Goal: Information Seeking & Learning: Learn about a topic

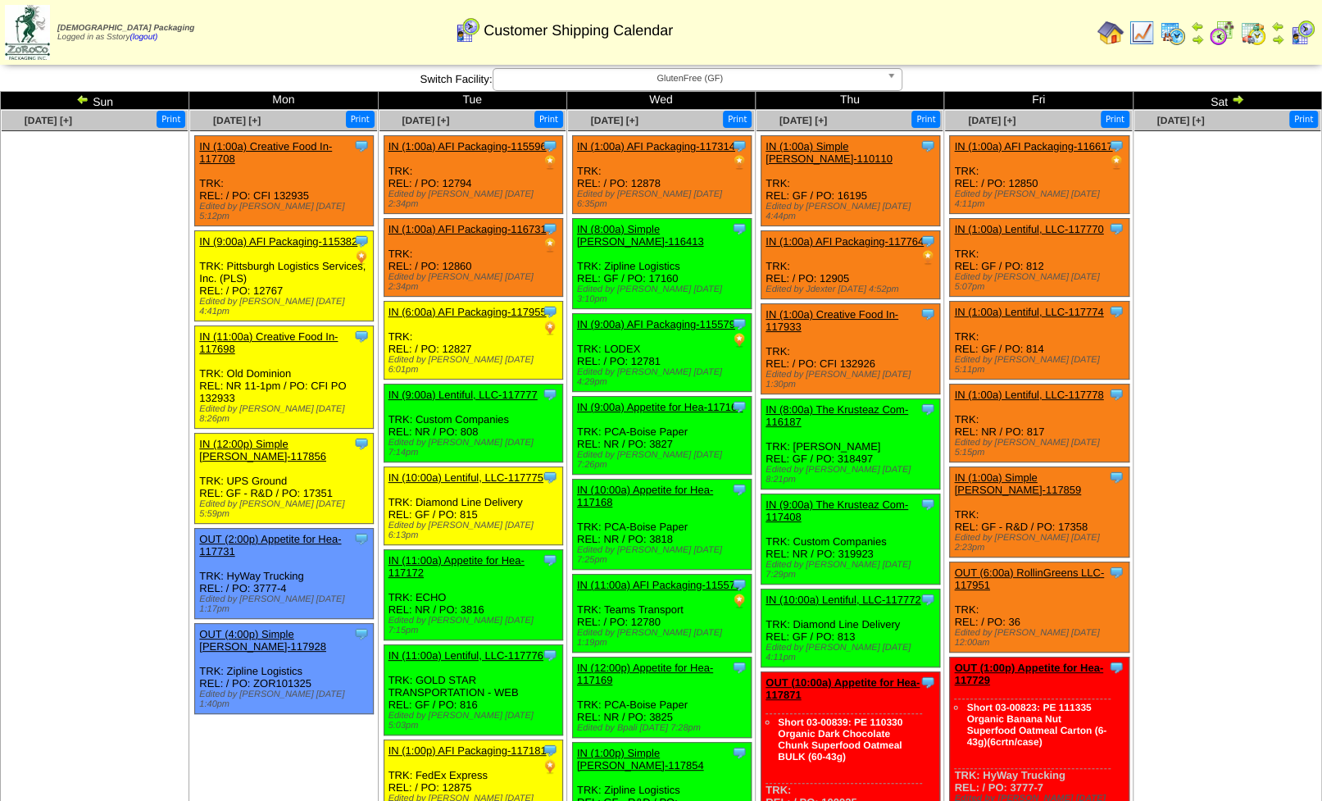
click at [1115, 25] on img at bounding box center [1110, 33] width 26 height 26
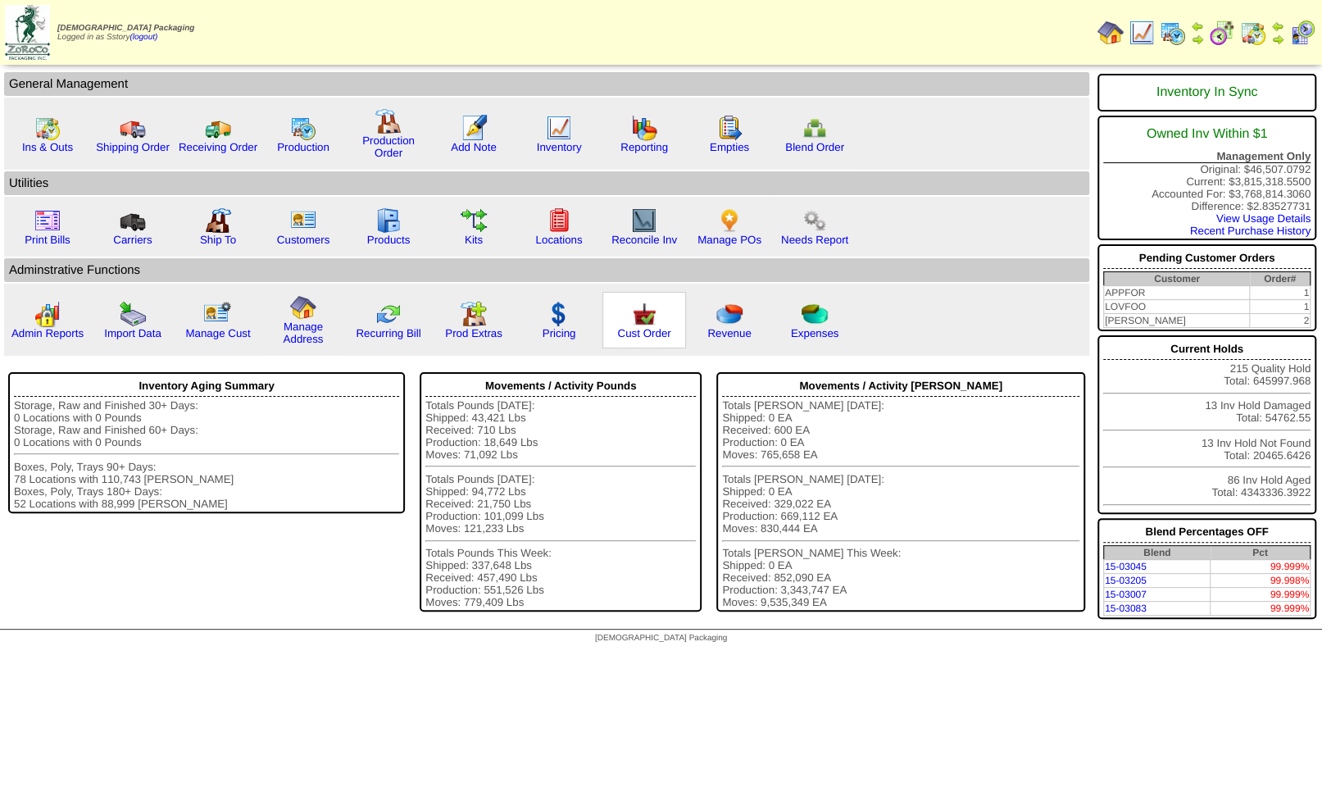
click at [637, 327] on img at bounding box center [644, 314] width 26 height 26
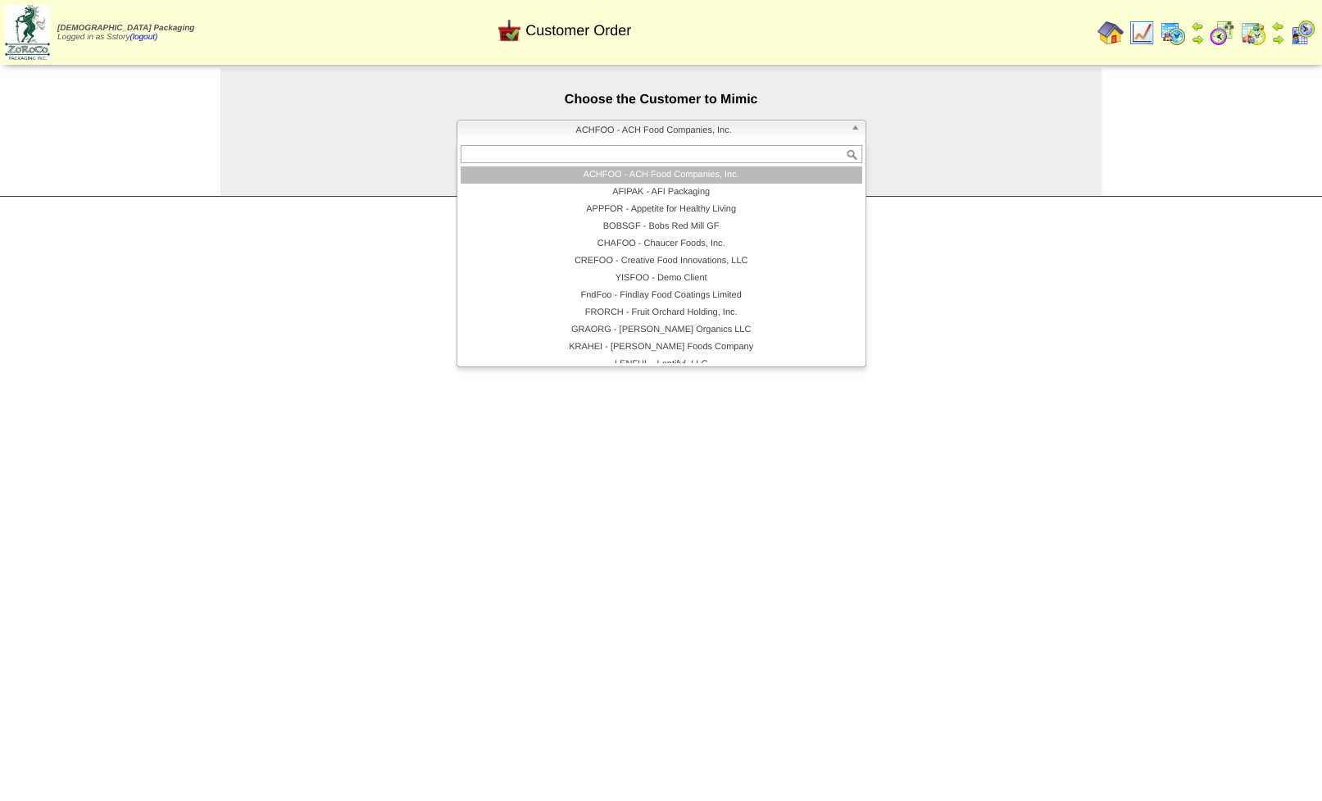
click at [584, 126] on span "ACHFOO - ACH Food Companies, Inc." at bounding box center [654, 130] width 380 height 20
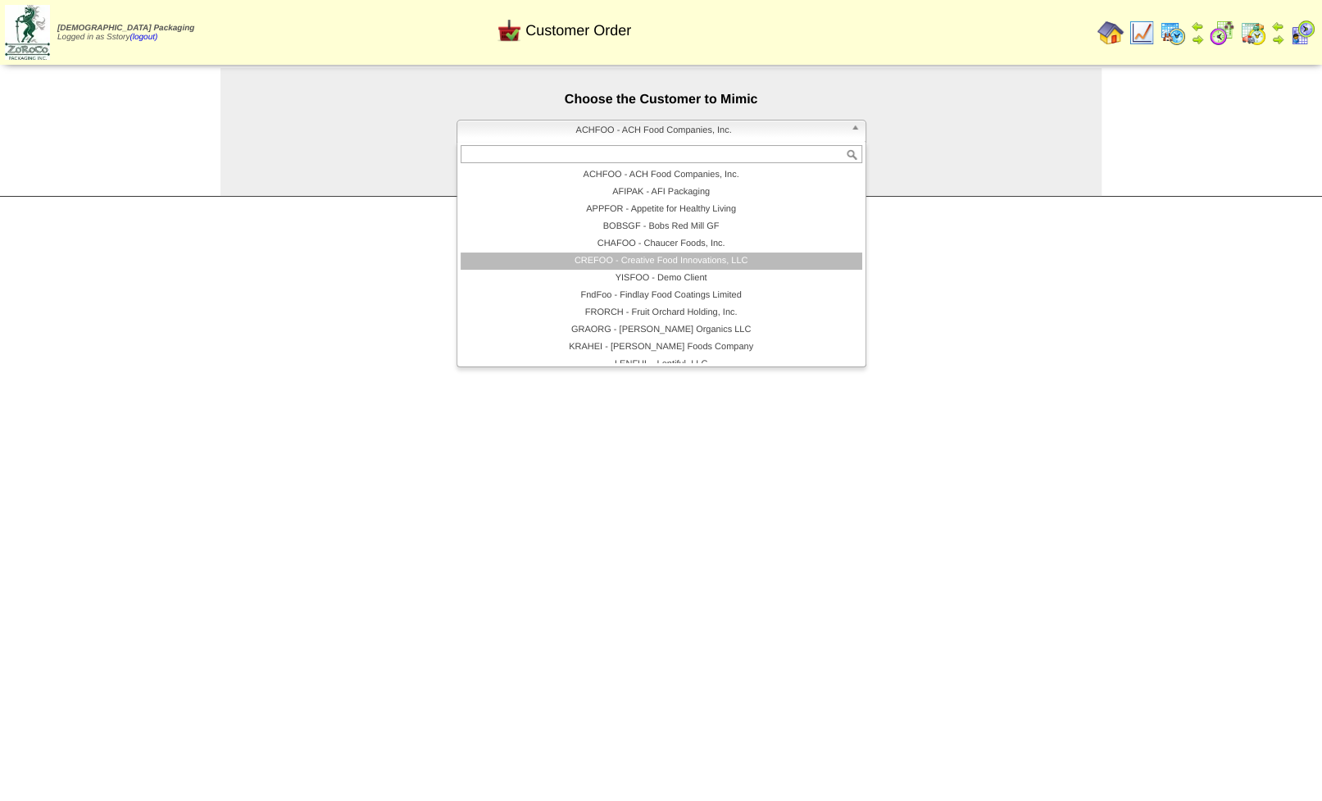
click at [647, 260] on li "CREFOO - Creative Food Innovations, LLC" at bounding box center [662, 260] width 402 height 17
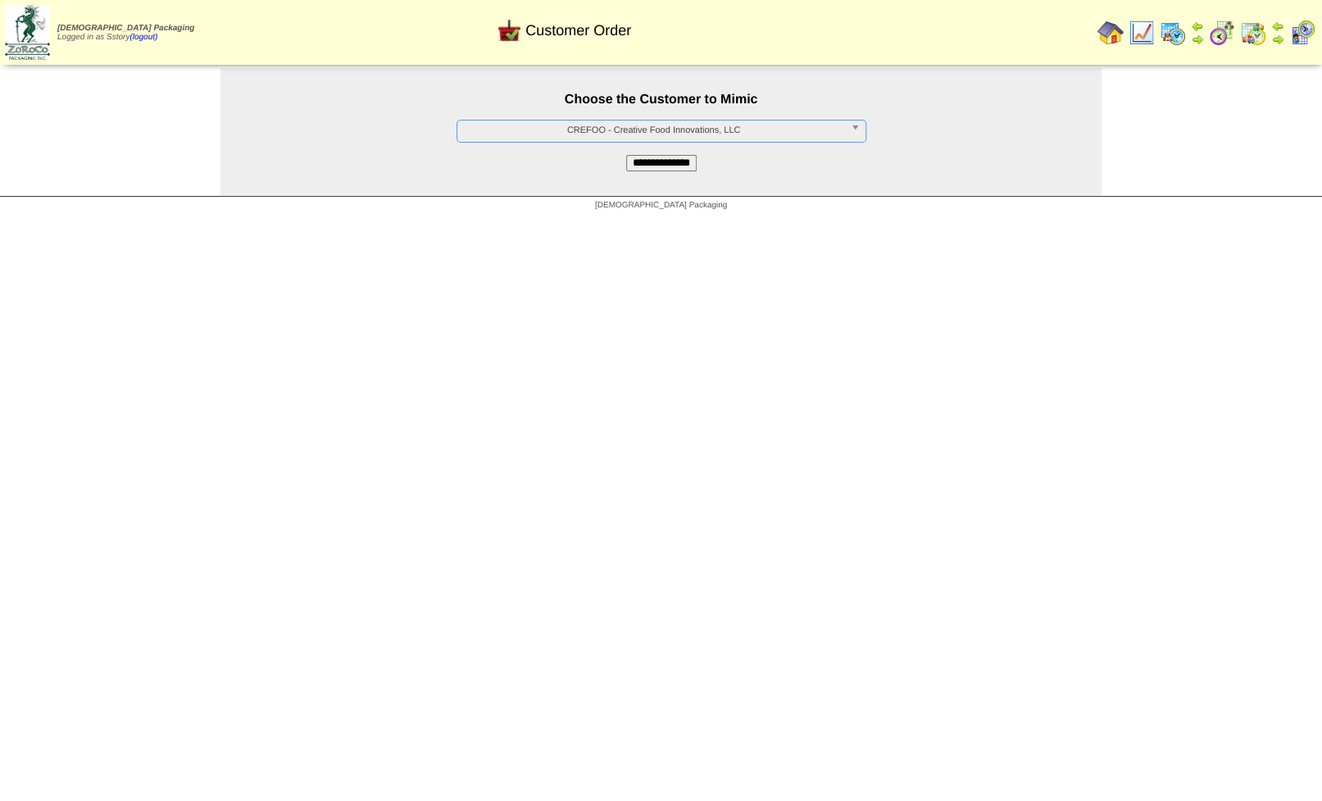
click at [650, 162] on input "**********" at bounding box center [661, 163] width 70 height 16
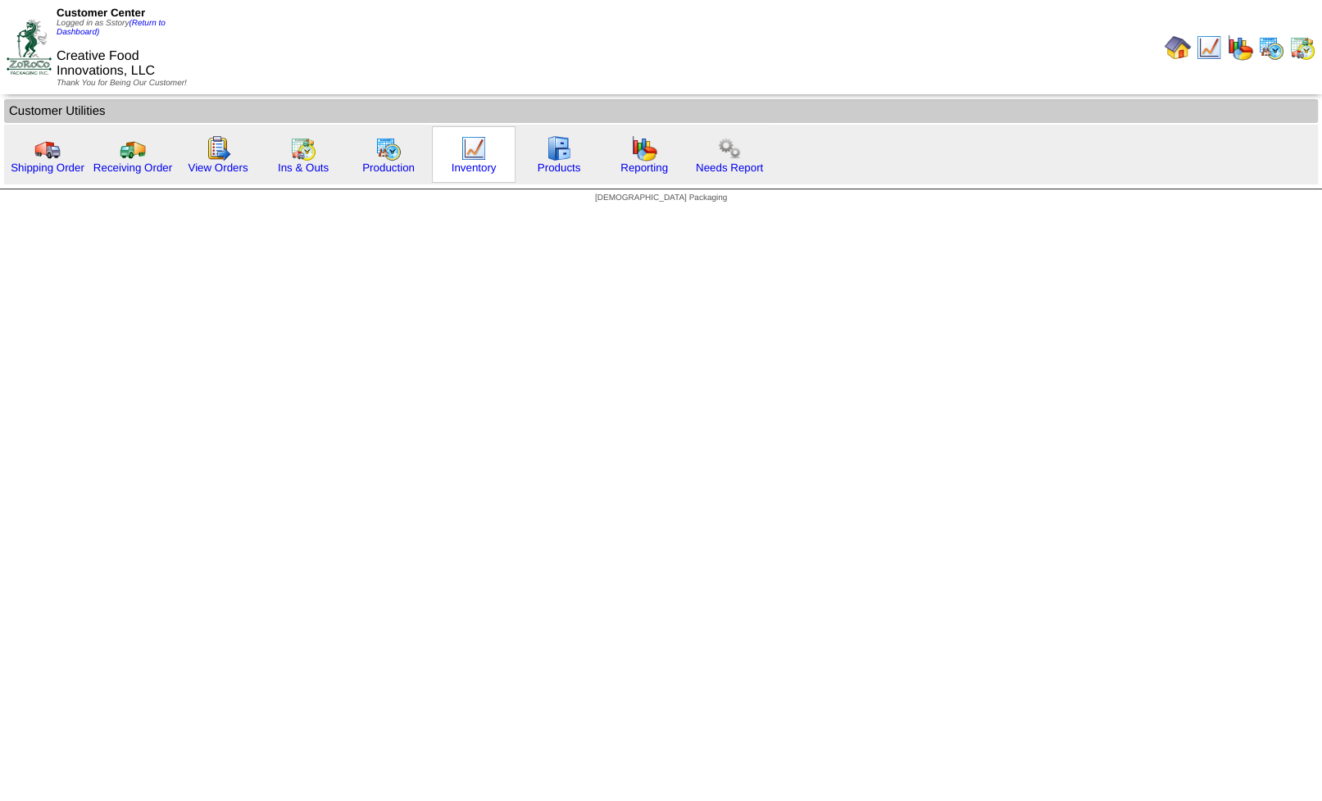
click at [473, 152] on img at bounding box center [474, 148] width 26 height 26
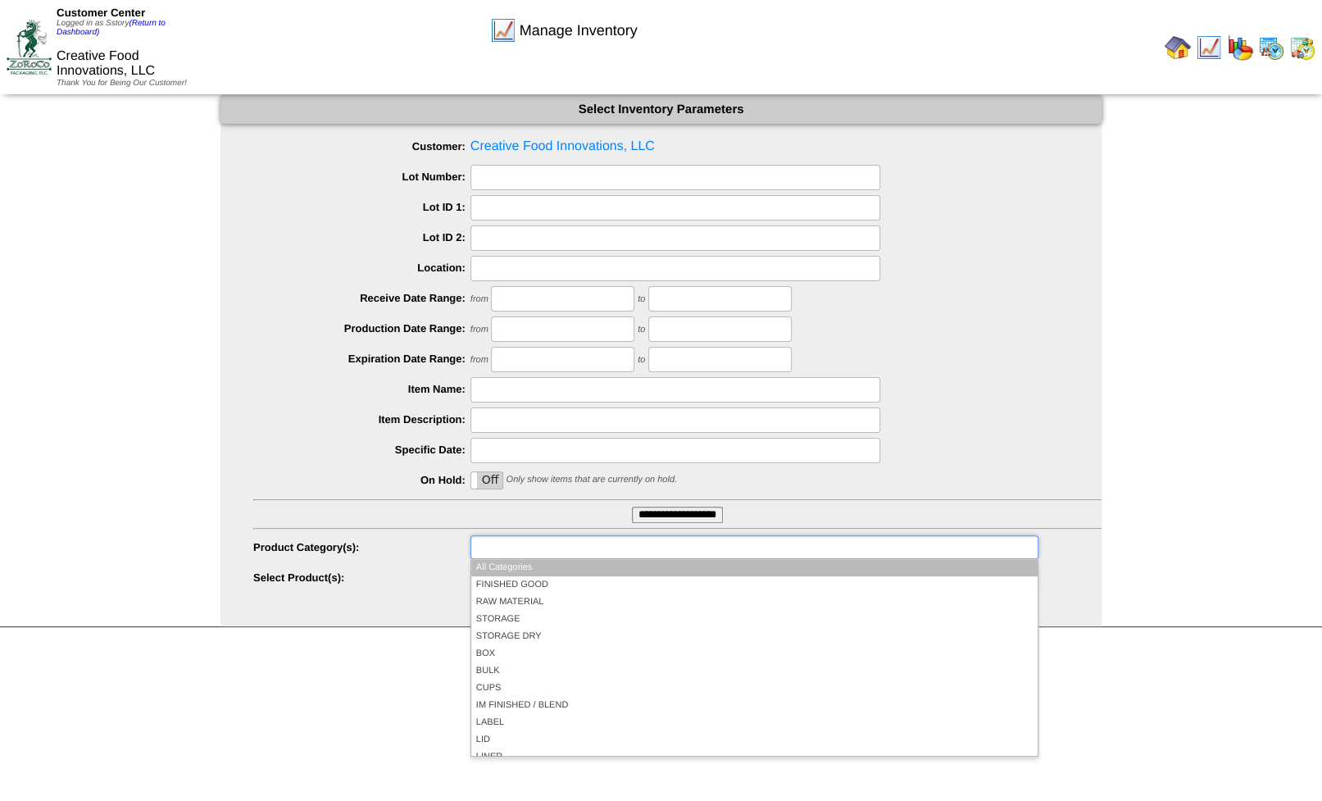
click at [488, 548] on input "text" at bounding box center [527, 547] width 105 height 20
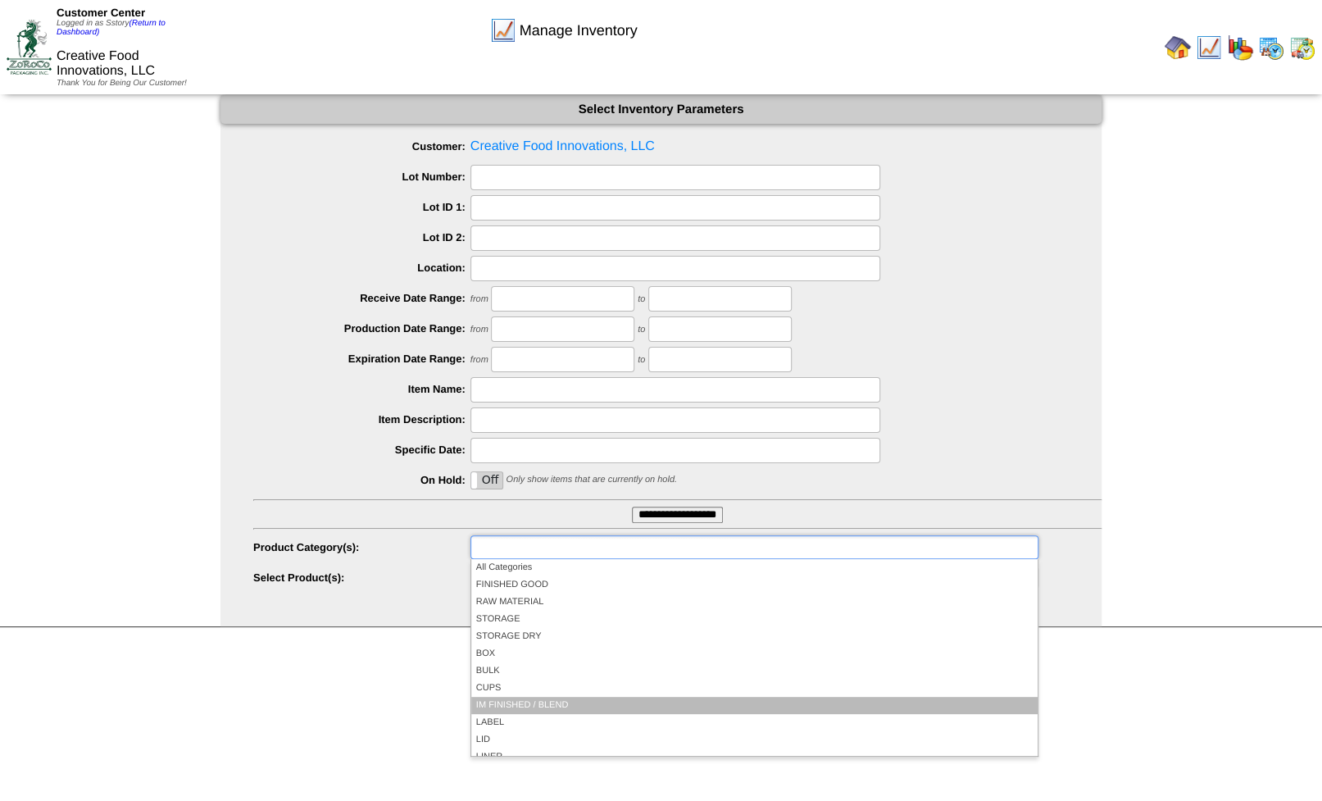
scroll to position [98, 0]
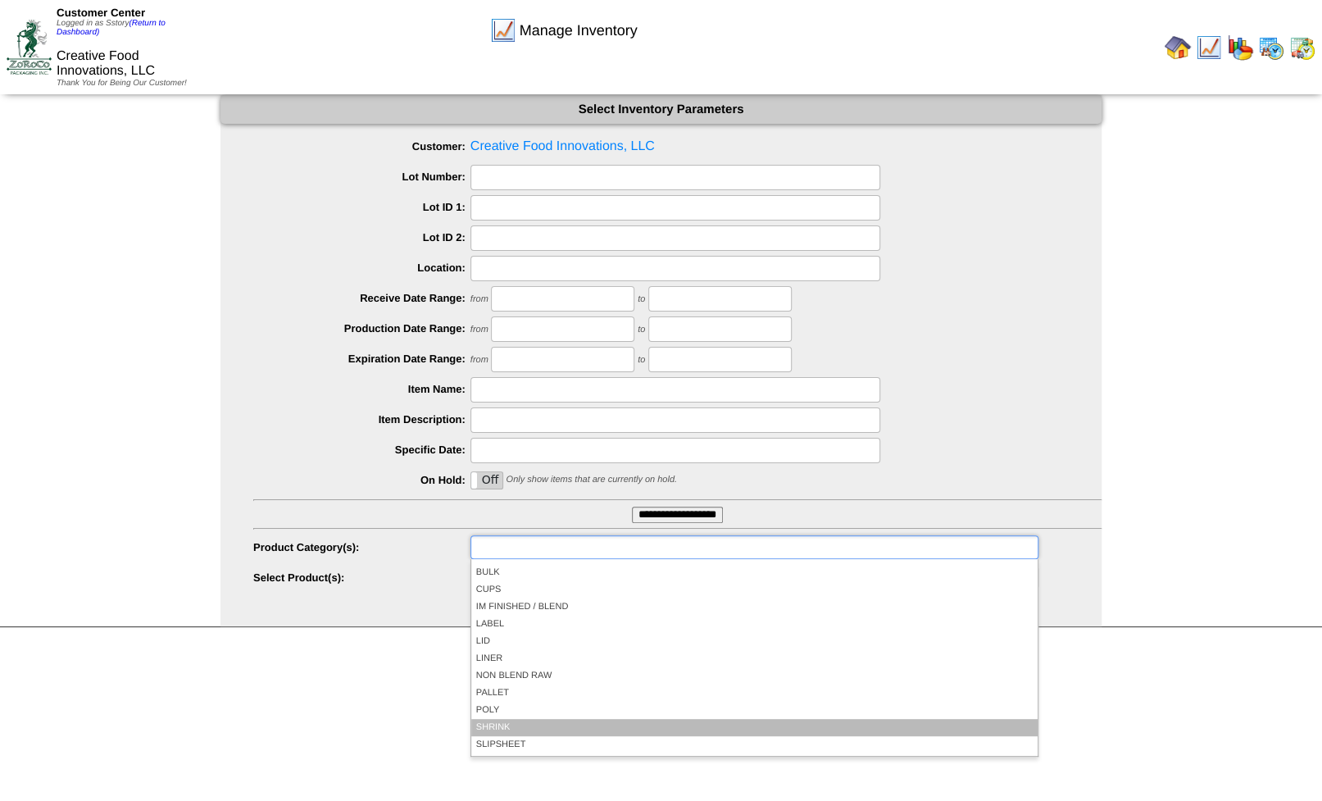
click at [499, 719] on li "SHRINK" at bounding box center [754, 727] width 566 height 17
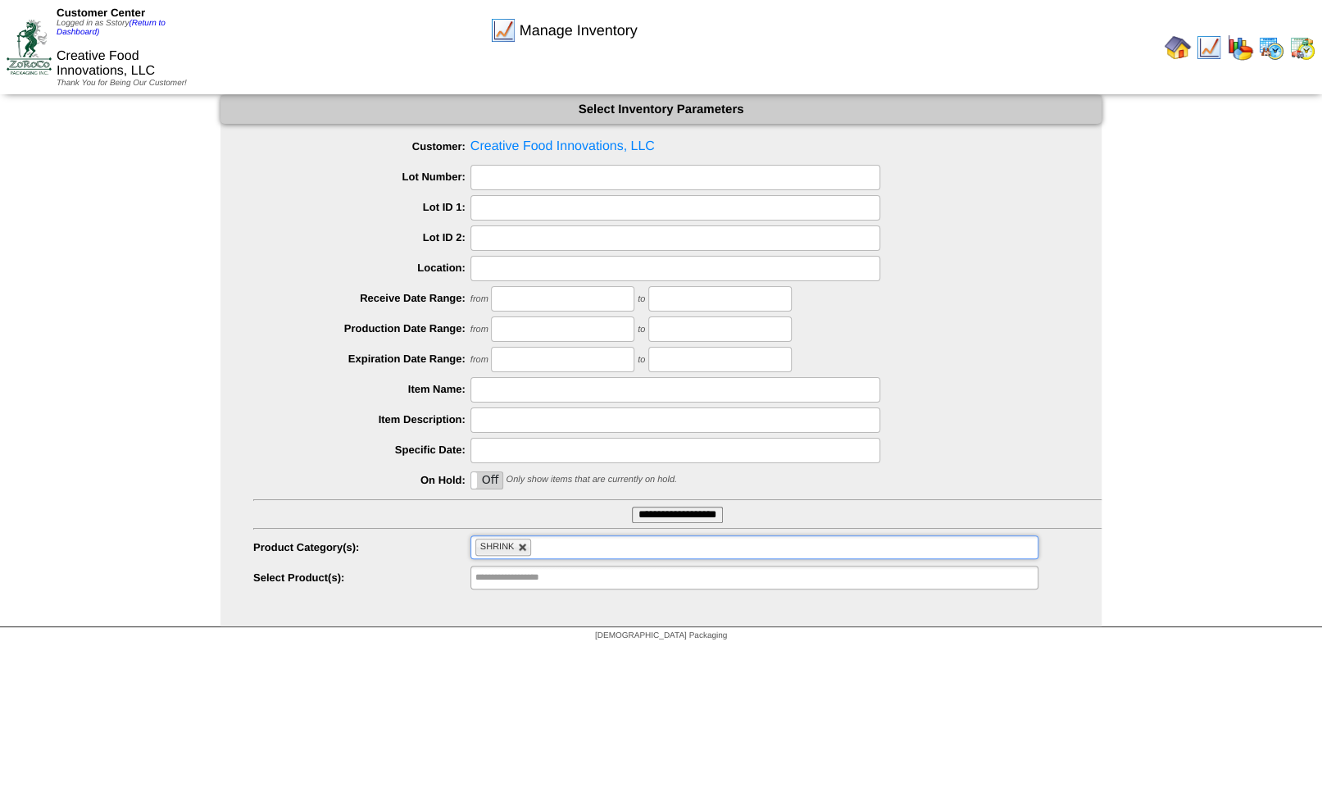
click at [525, 546] on link at bounding box center [523, 547] width 10 height 10
click at [516, 548] on ul at bounding box center [754, 547] width 568 height 24
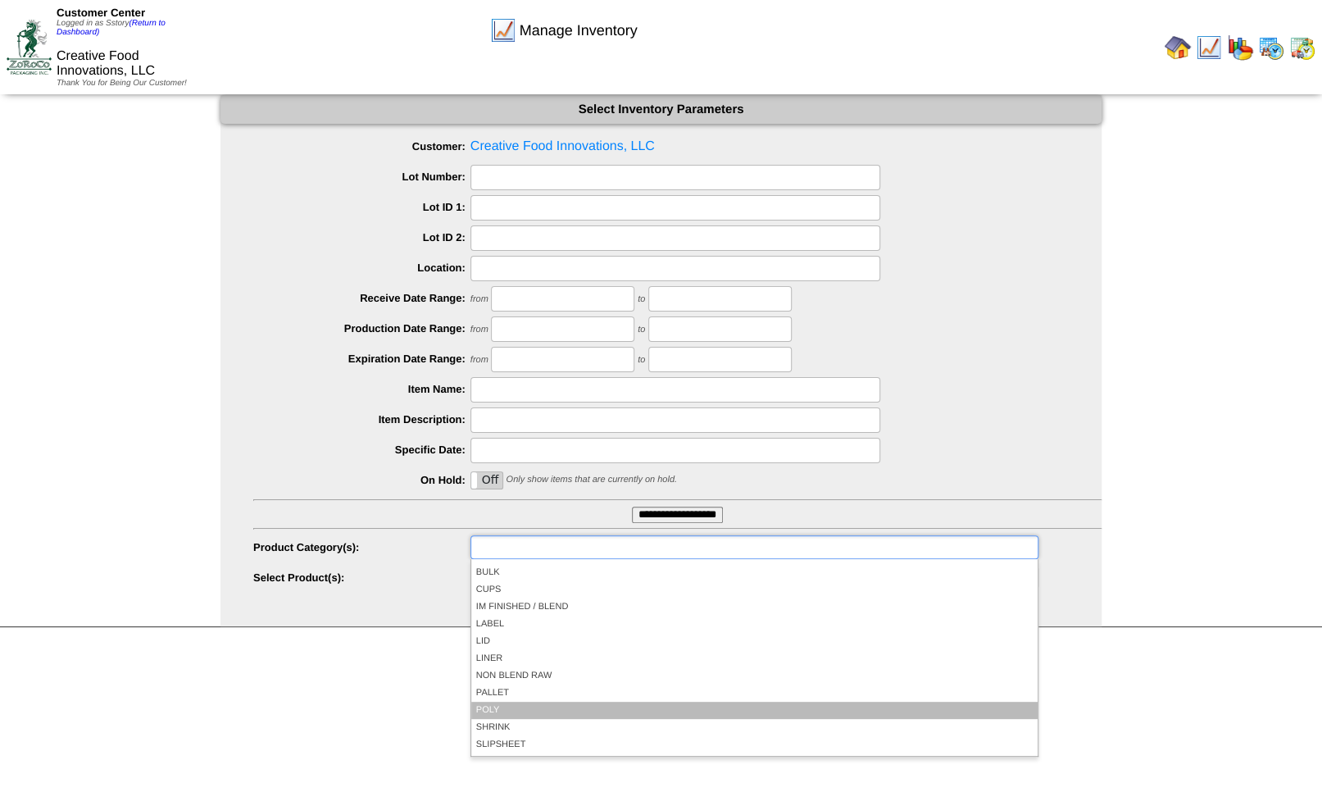
click at [500, 715] on li "POLY" at bounding box center [754, 709] width 566 height 17
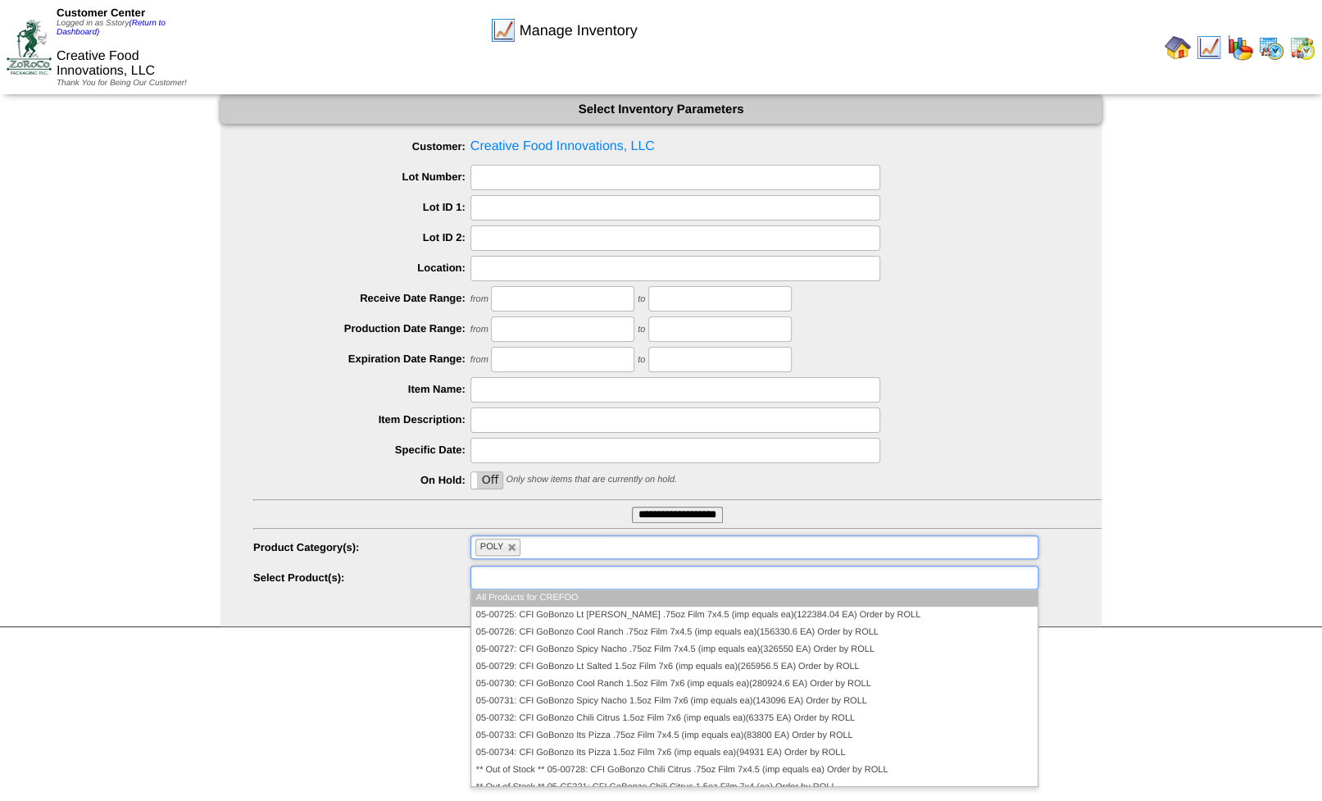
click at [568, 575] on input "text" at bounding box center [527, 577] width 105 height 20
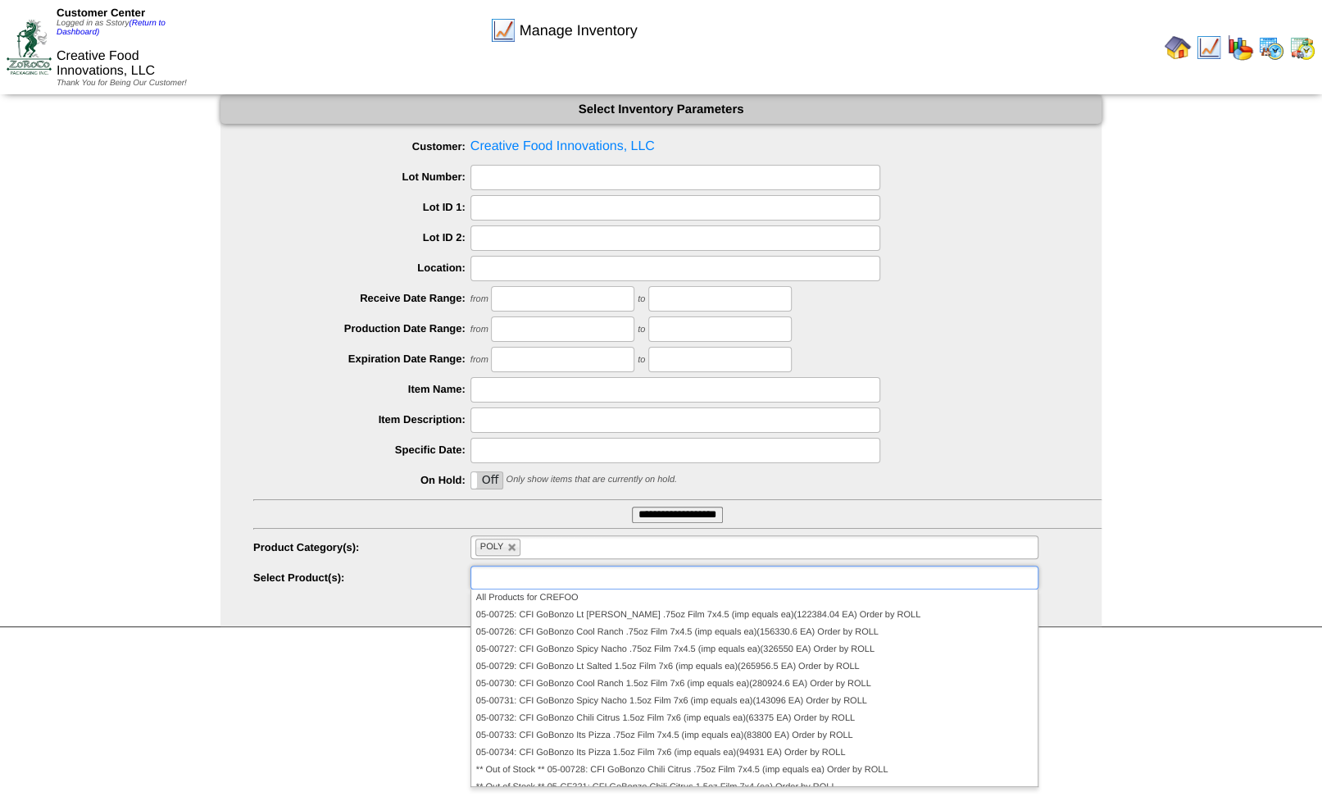
type input "**********"
click at [673, 511] on input "**********" at bounding box center [677, 514] width 91 height 16
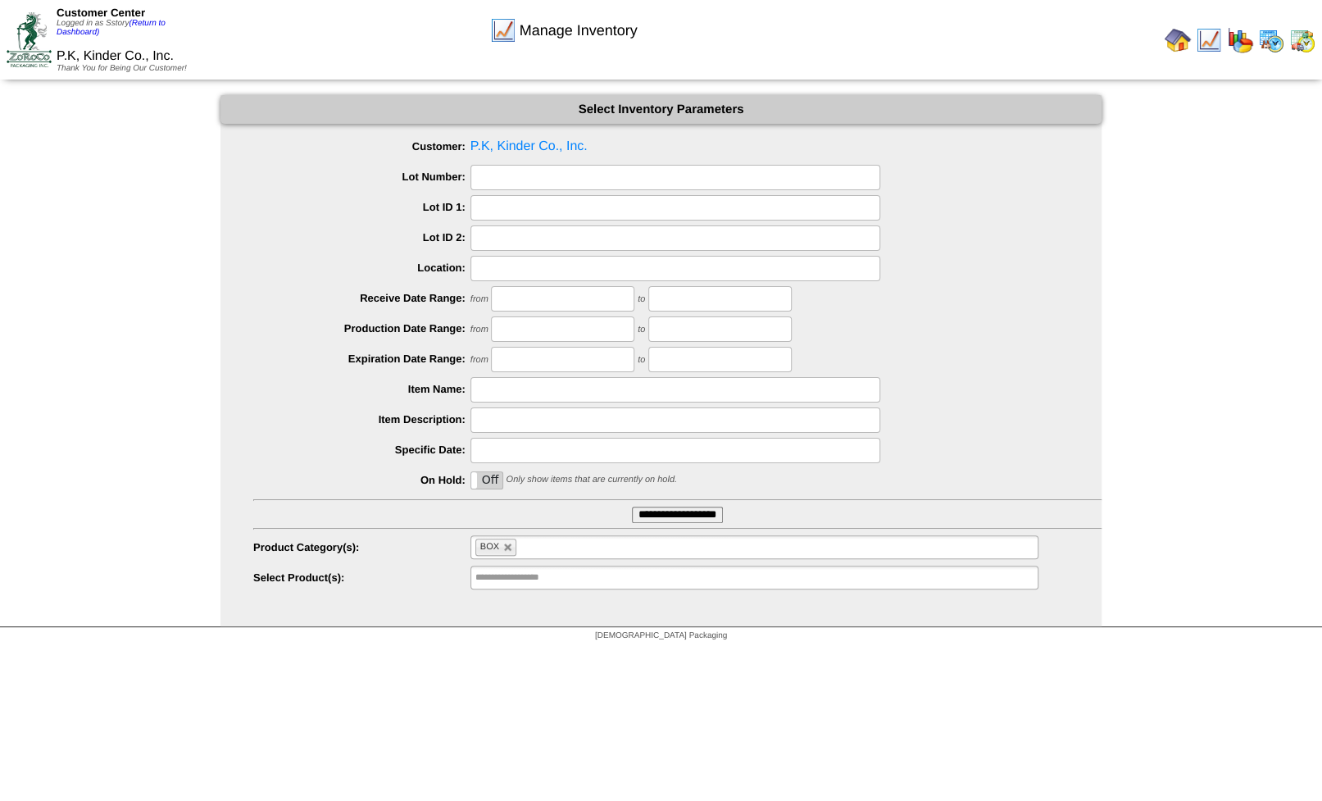
click at [1298, 46] on img at bounding box center [1302, 40] width 26 height 26
